Goal: Task Accomplishment & Management: Complete application form

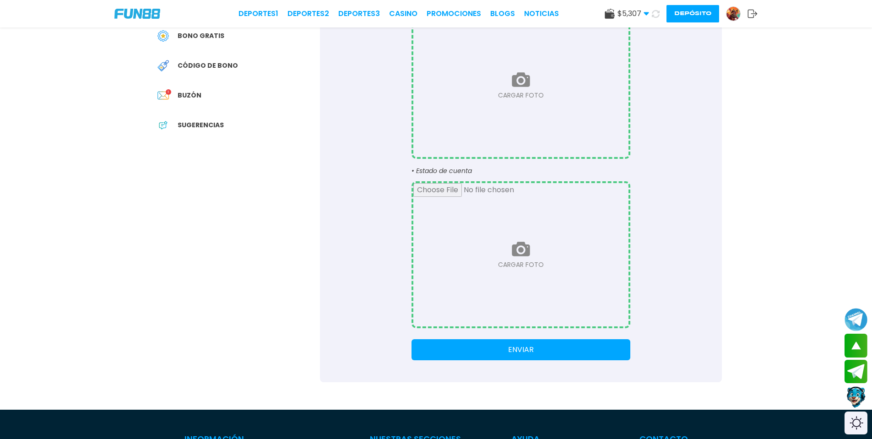
scroll to position [229, 0]
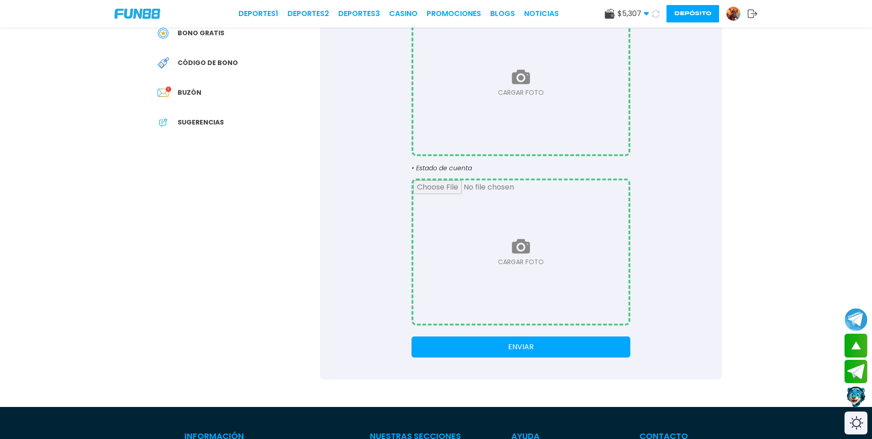
click at [544, 251] on input "file" at bounding box center [520, 251] width 215 height 143
type input "**********"
click at [527, 356] on button "ENVIAR" at bounding box center [520, 346] width 219 height 21
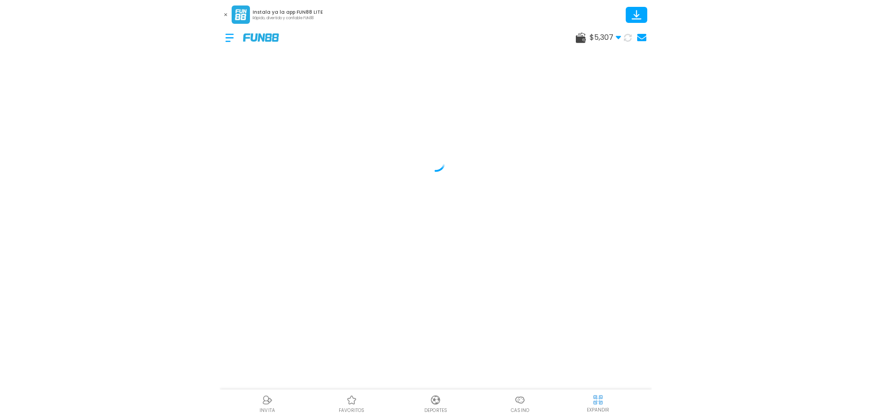
scroll to position [0, 0]
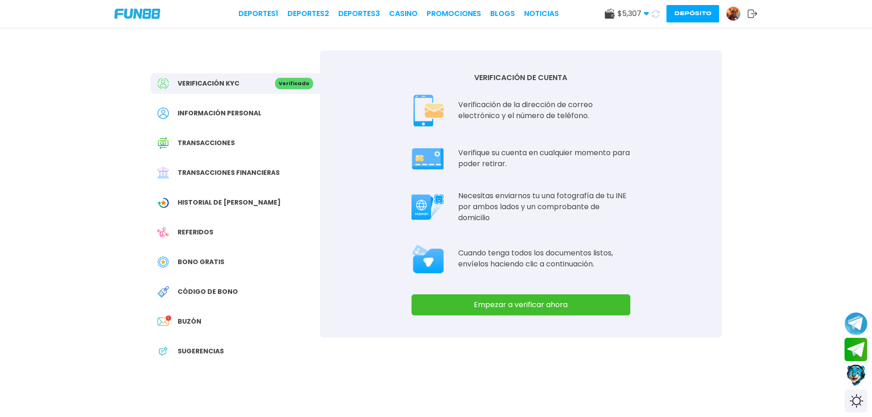
click at [532, 309] on button "Empezar a verificar ahora" at bounding box center [520, 304] width 219 height 21
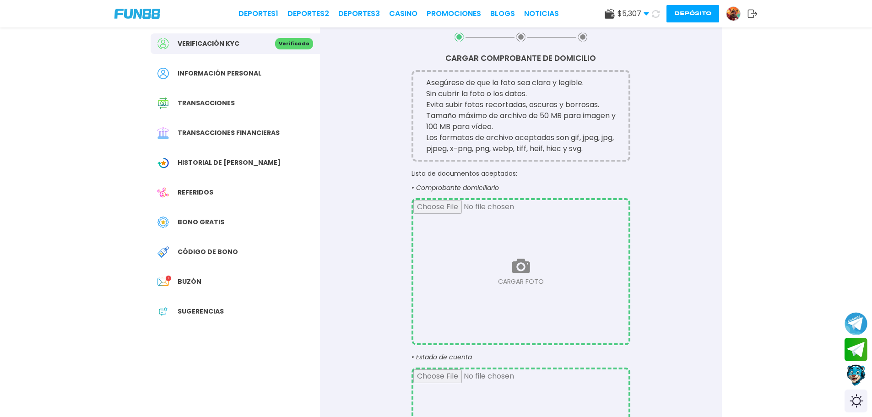
scroll to position [46, 0]
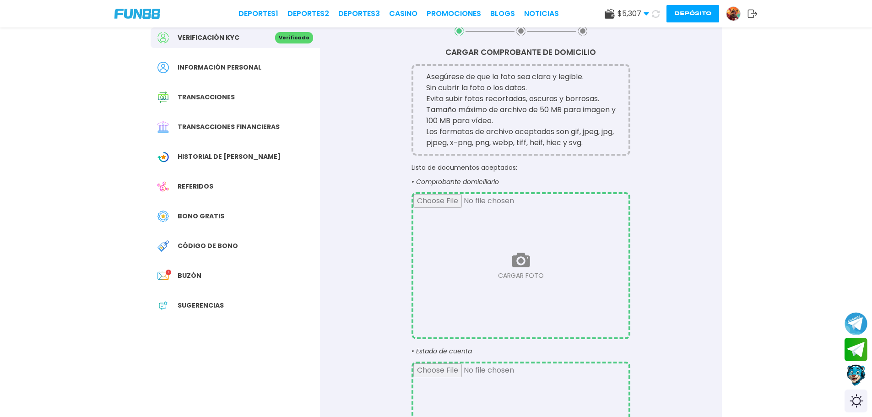
click at [515, 281] on input "file" at bounding box center [520, 265] width 215 height 143
type input "**********"
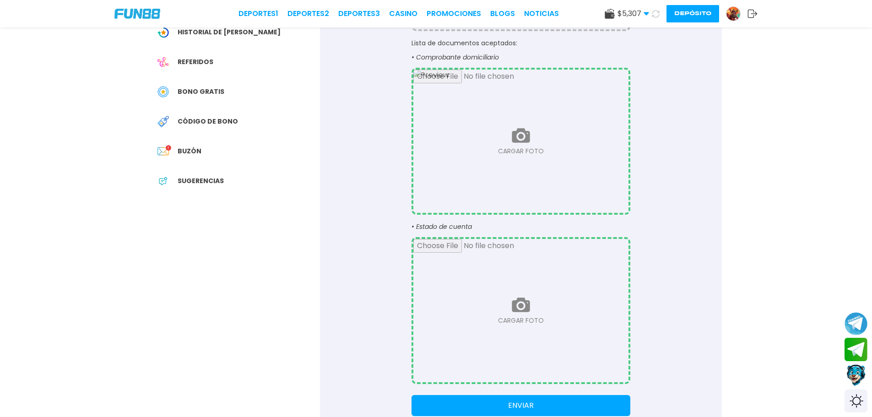
scroll to position [229, 0]
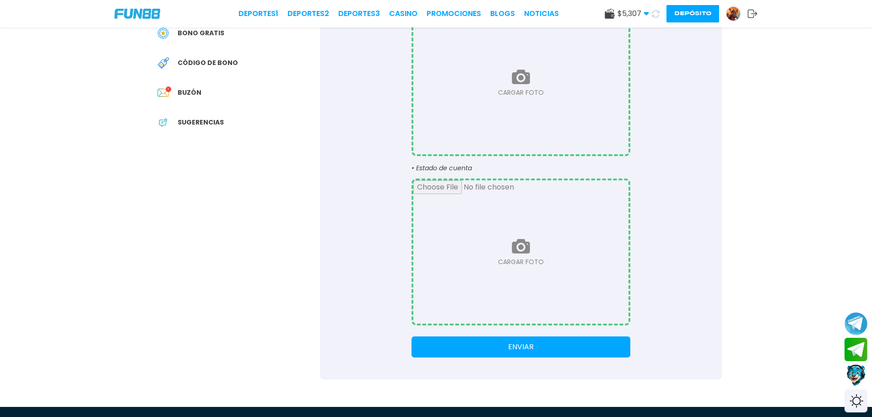
click at [444, 237] on input "file" at bounding box center [520, 251] width 215 height 143
type input "**********"
click at [578, 350] on button "ENVIAR" at bounding box center [520, 346] width 219 height 21
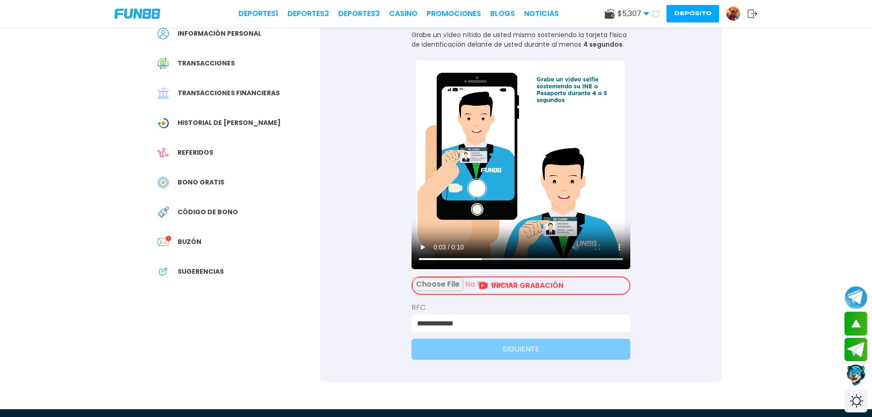
scroll to position [76, 0]
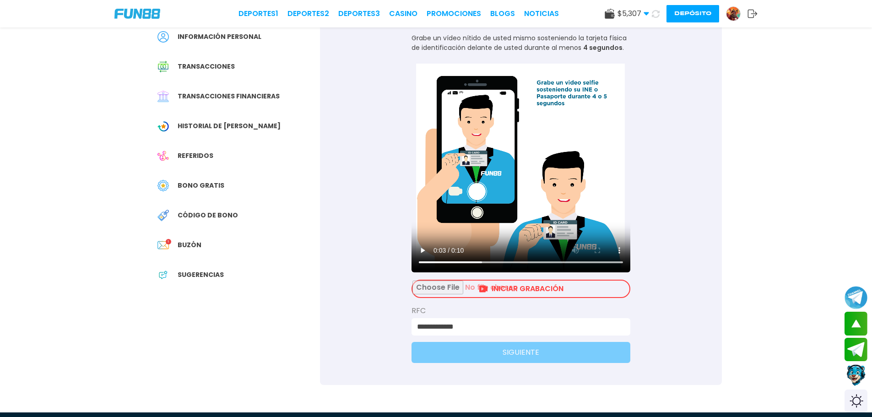
click at [567, 297] on input "file" at bounding box center [520, 289] width 217 height 16
click at [544, 292] on input "file" at bounding box center [520, 289] width 217 height 16
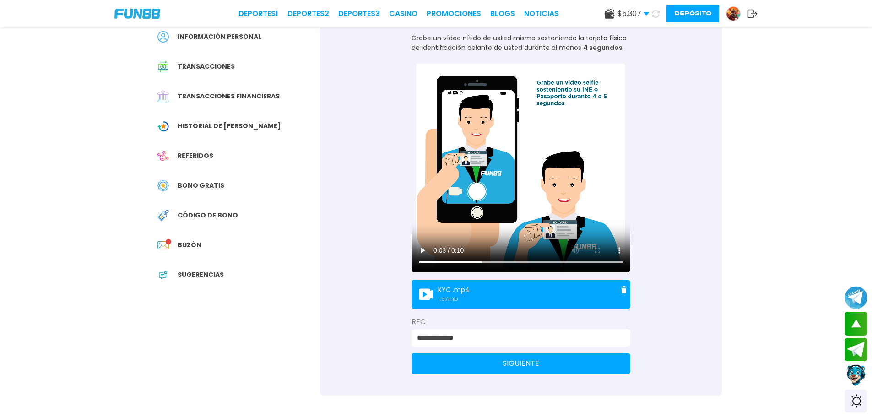
click at [545, 370] on button "SIGUIENTE" at bounding box center [520, 363] width 219 height 21
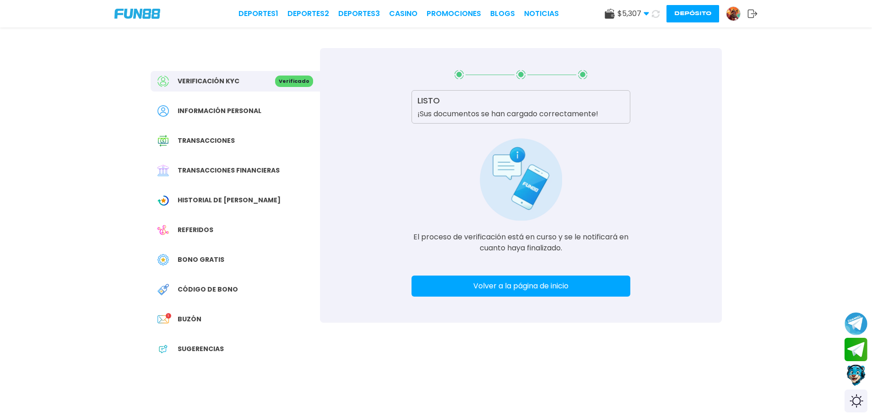
scroll to position [0, 0]
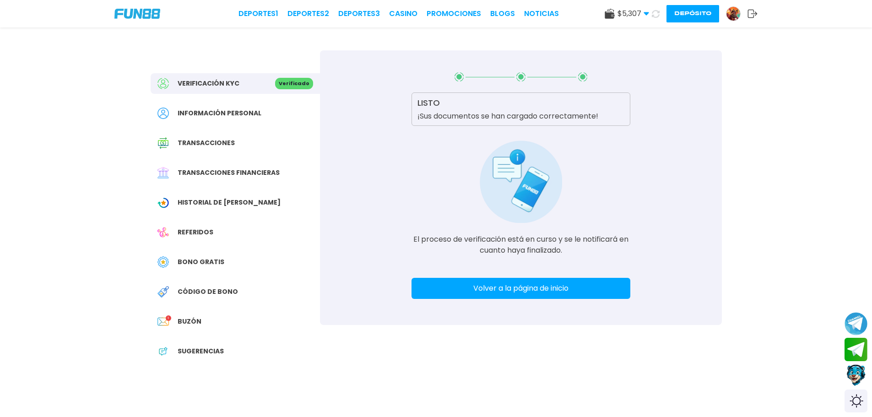
click at [524, 286] on button "Volver a la página de inicio" at bounding box center [520, 288] width 219 height 21
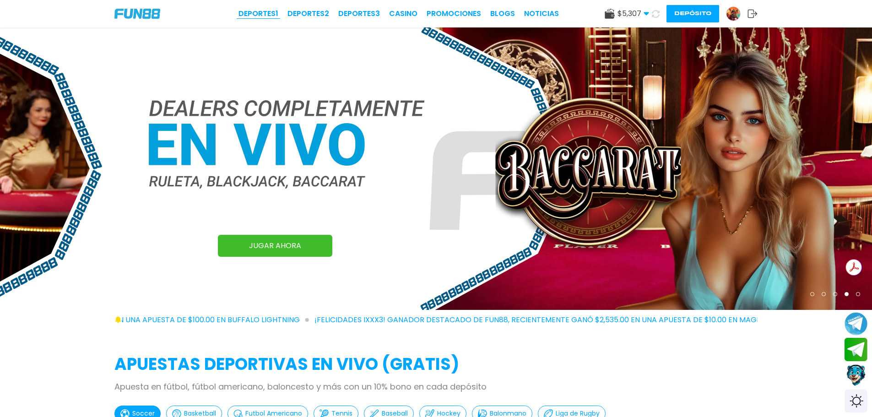
click at [278, 17] on link "Deportes 1" at bounding box center [258, 13] width 40 height 11
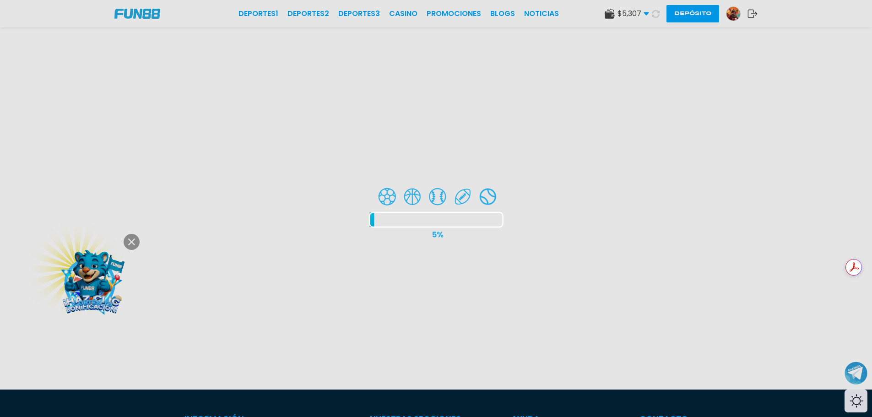
click at [130, 243] on div at bounding box center [436, 208] width 872 height 417
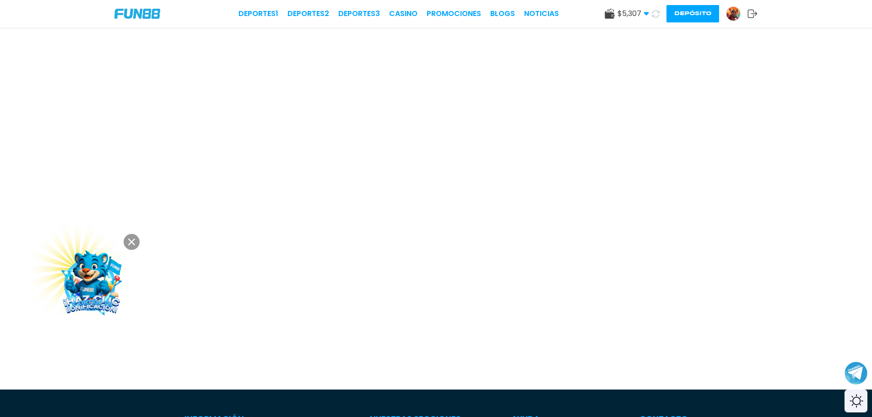
click at [324, 17] on link "Deportes 2" at bounding box center [308, 13] width 42 height 11
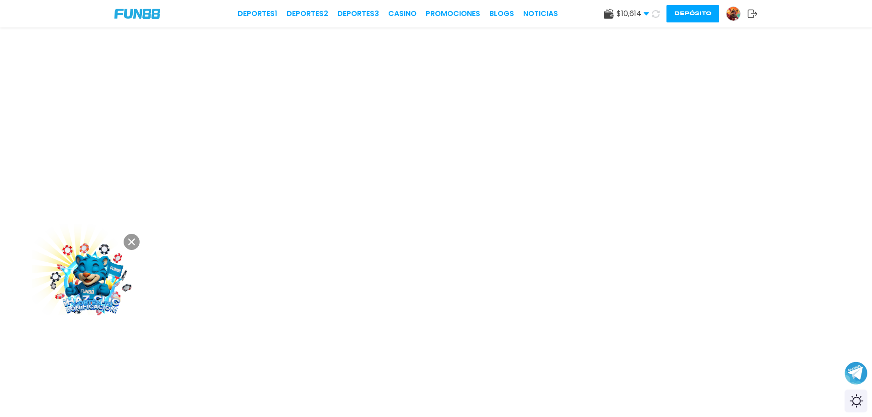
click at [126, 240] on button at bounding box center [132, 242] width 16 height 16
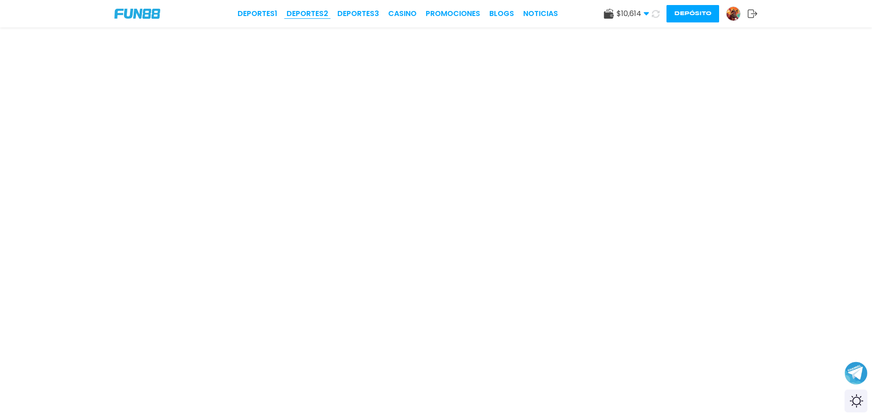
click at [313, 15] on link "Deportes 2" at bounding box center [307, 13] width 42 height 11
click at [642, 14] on span "$ 10,614" at bounding box center [632, 13] width 32 height 11
click at [655, 7] on button at bounding box center [655, 14] width 19 height 19
